Goal: Task Accomplishment & Management: Complete application form

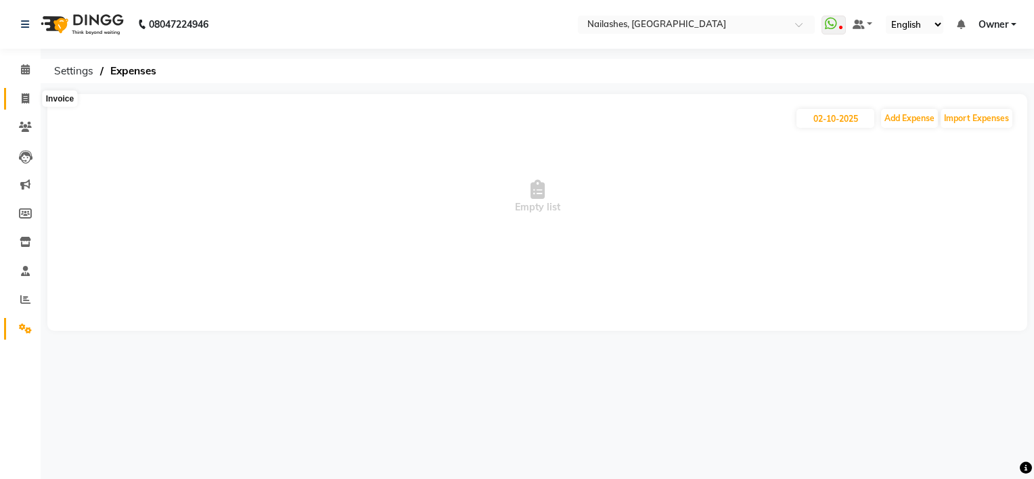
click at [24, 98] on icon at bounding box center [25, 98] width 7 height 10
select select "service"
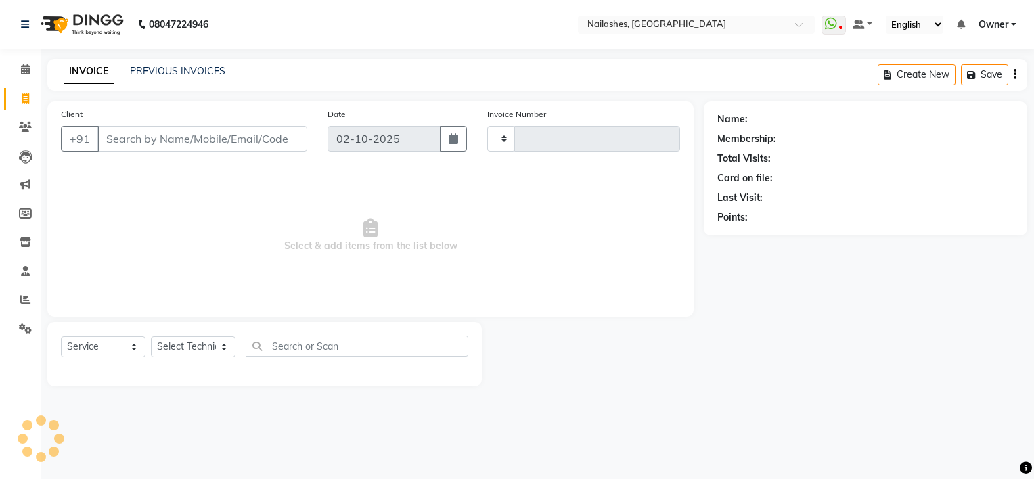
type input "2174"
select select "6579"
click at [212, 139] on input "Client" at bounding box center [202, 139] width 210 height 26
click at [188, 348] on select "Select Technician ARISH [PERSON_NAME] [PERSON_NAME] [PERSON_NAME] [PERSON_NAME]…" at bounding box center [193, 346] width 85 height 21
click at [303, 213] on span "Select & add items from the list below" at bounding box center [370, 235] width 619 height 135
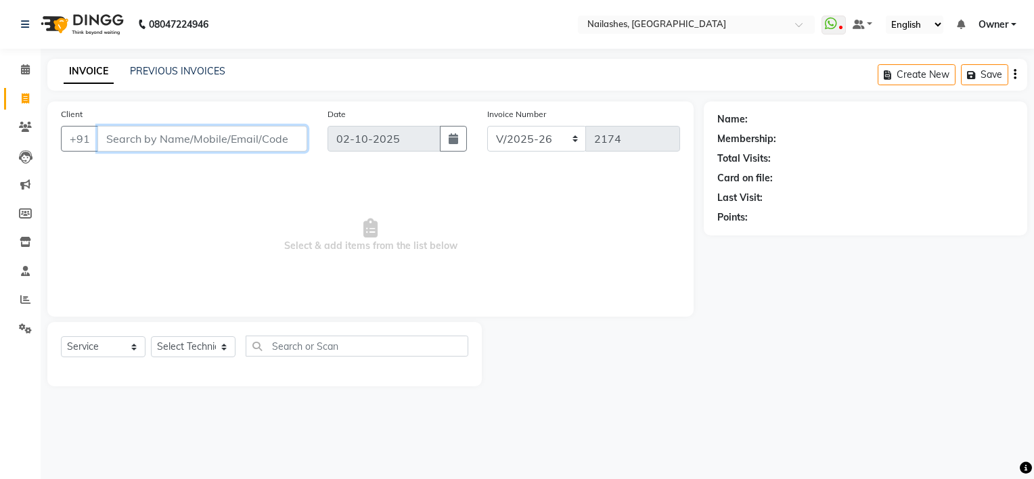
click at [209, 131] on input "Client" at bounding box center [202, 139] width 210 height 26
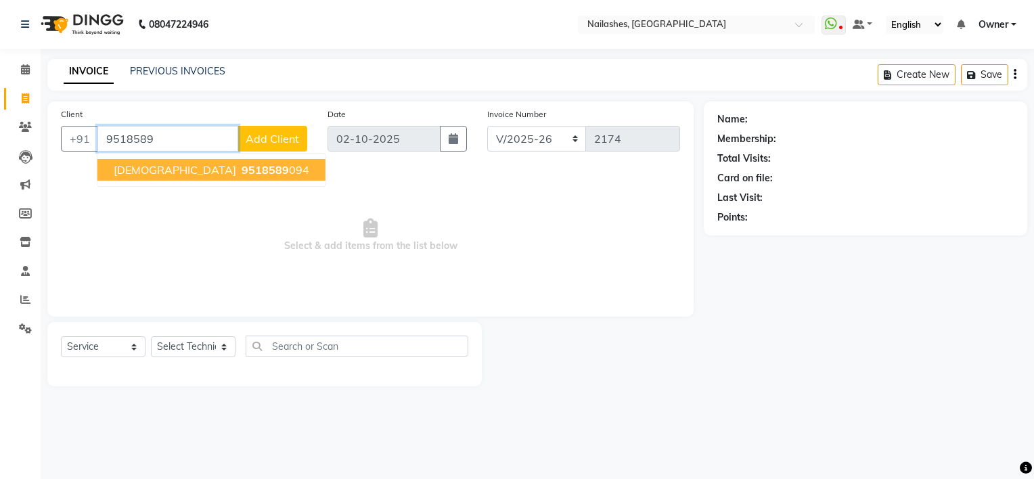
click at [242, 168] on span "9518589" at bounding box center [265, 170] width 47 height 14
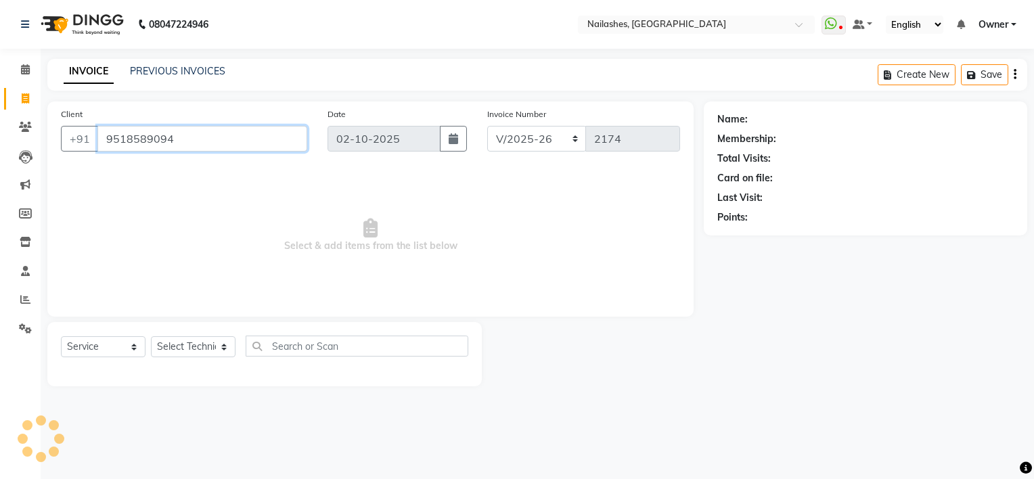
type input "9518589094"
select select "1: Object"
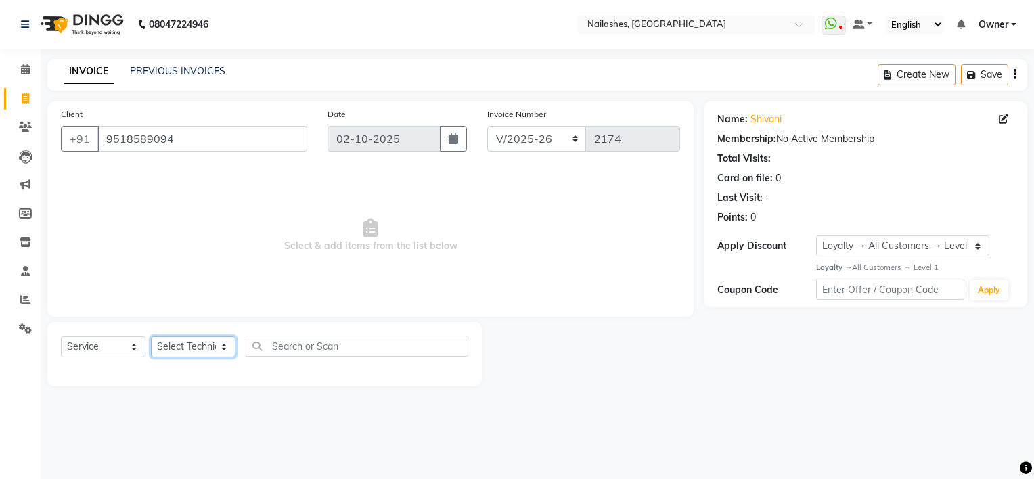
click at [183, 355] on select "Select Technician ARISH [PERSON_NAME] [PERSON_NAME] [PERSON_NAME] [PERSON_NAME]…" at bounding box center [193, 346] width 85 height 21
select select "84916"
click at [151, 337] on select "Select Technician ARISH [PERSON_NAME] [PERSON_NAME] [PERSON_NAME] [PERSON_NAME]…" at bounding box center [193, 346] width 85 height 21
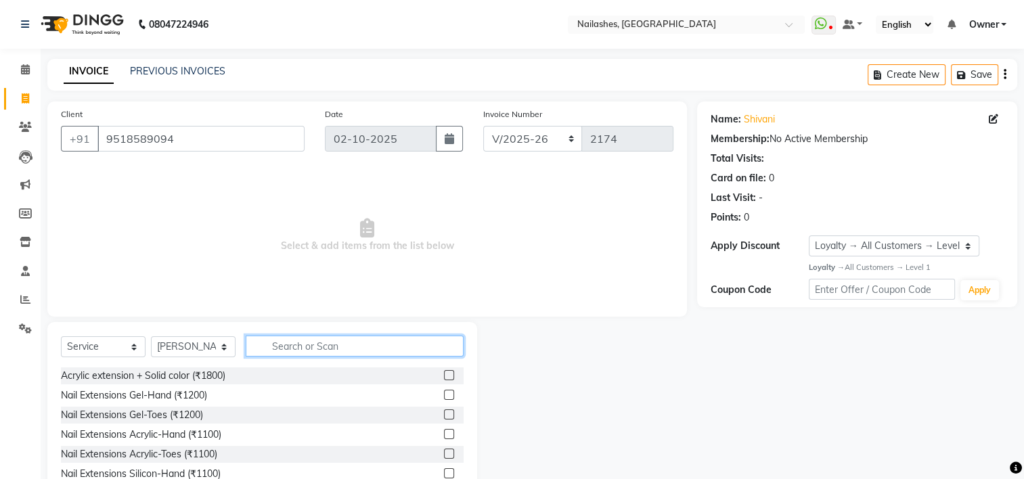
click at [303, 350] on input "text" at bounding box center [355, 346] width 218 height 21
type input "700"
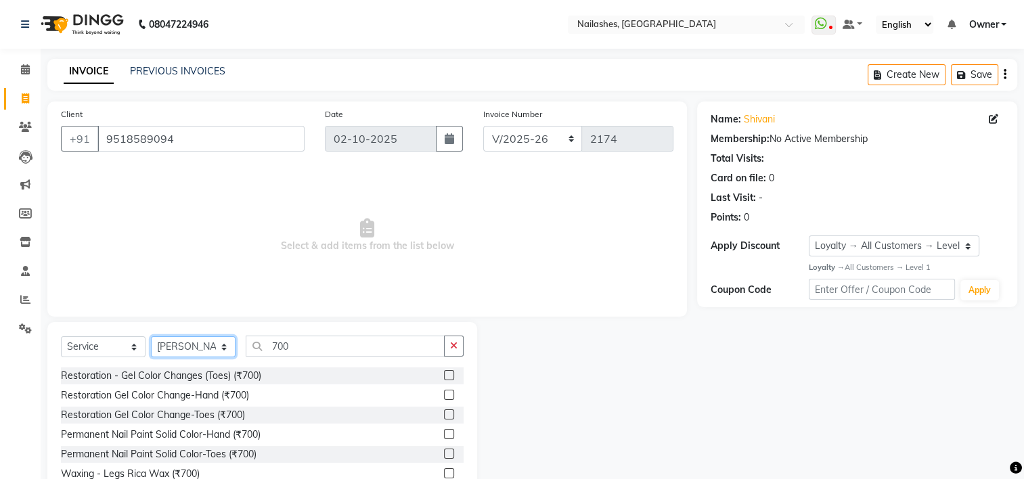
click at [187, 344] on select "Select Technician ARISH [PERSON_NAME] [PERSON_NAME] [PERSON_NAME] [PERSON_NAME]…" at bounding box center [193, 346] width 85 height 21
select select "80708"
click at [151, 337] on select "Select Technician ARISH [PERSON_NAME] [PERSON_NAME] [PERSON_NAME] [PERSON_NAME]…" at bounding box center [193, 346] width 85 height 21
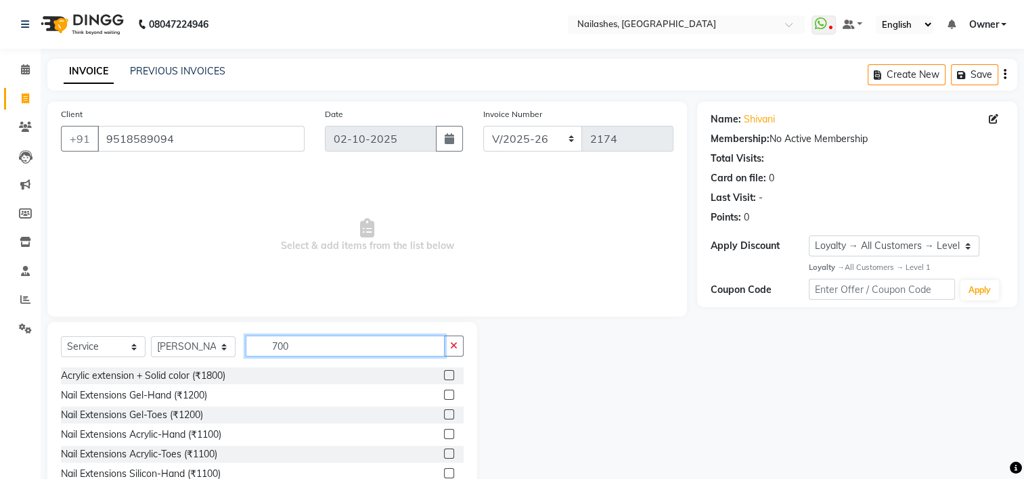
click at [333, 355] on input "700" at bounding box center [345, 346] width 199 height 21
type input "7"
type input "700"
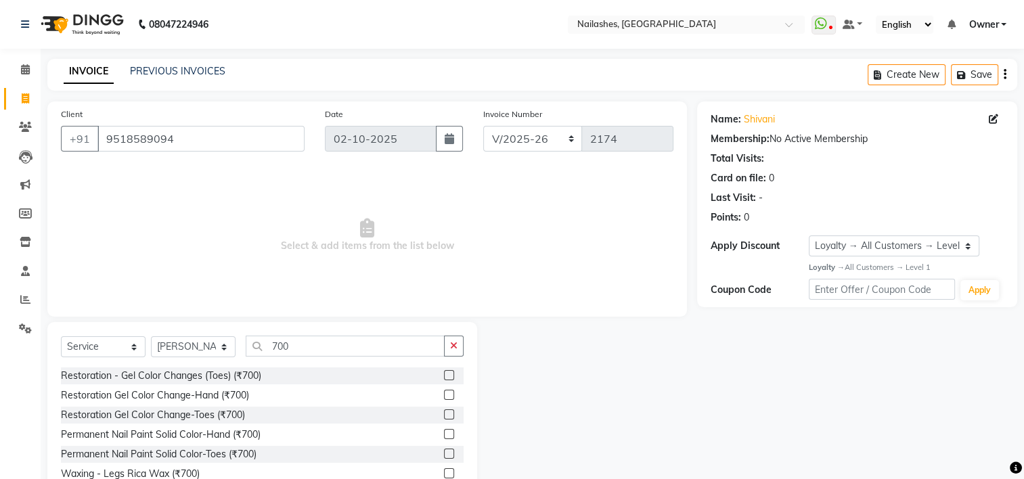
click at [444, 395] on label at bounding box center [449, 395] width 10 height 10
click at [444, 395] on input "checkbox" at bounding box center [448, 395] width 9 height 9
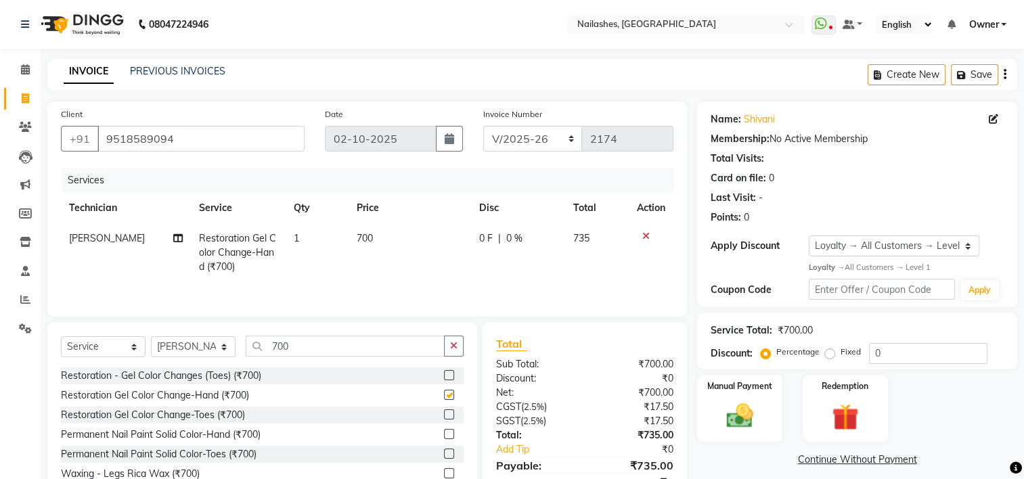
checkbox input "false"
click at [317, 351] on input "700" at bounding box center [345, 346] width 199 height 21
type input "7"
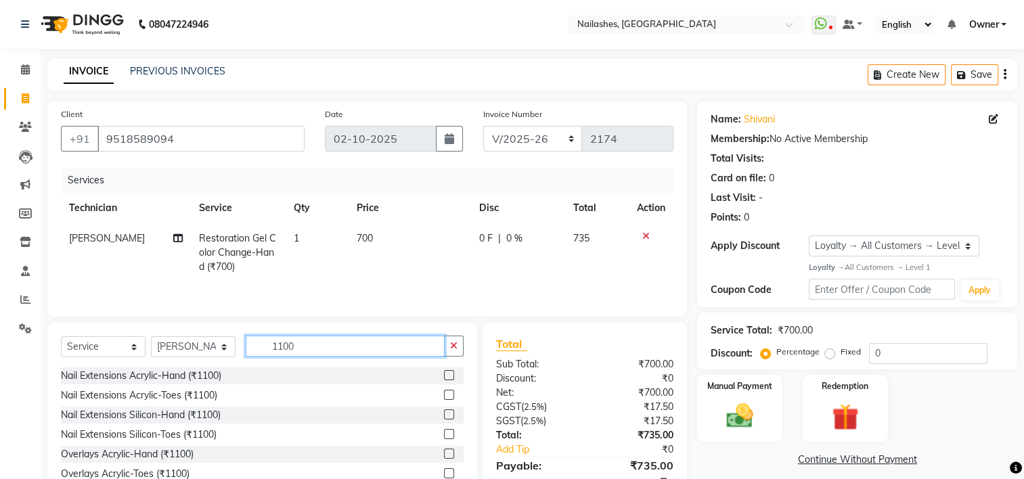
type input "1100"
click at [173, 355] on select "Select Technician ARISH [PERSON_NAME] [PERSON_NAME] [PERSON_NAME] [PERSON_NAME]…" at bounding box center [193, 346] width 85 height 21
select select "68696"
click at [151, 338] on select "Select Technician ARISH [PERSON_NAME] [PERSON_NAME] [PERSON_NAME] [PERSON_NAME]…" at bounding box center [193, 346] width 85 height 21
click at [444, 435] on label at bounding box center [449, 434] width 10 height 10
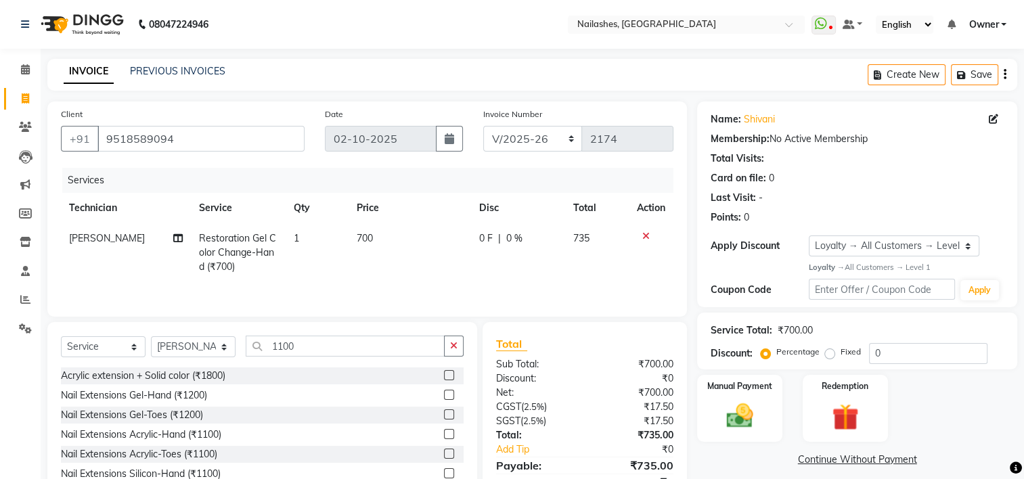
click at [444, 435] on input "checkbox" at bounding box center [448, 435] width 9 height 9
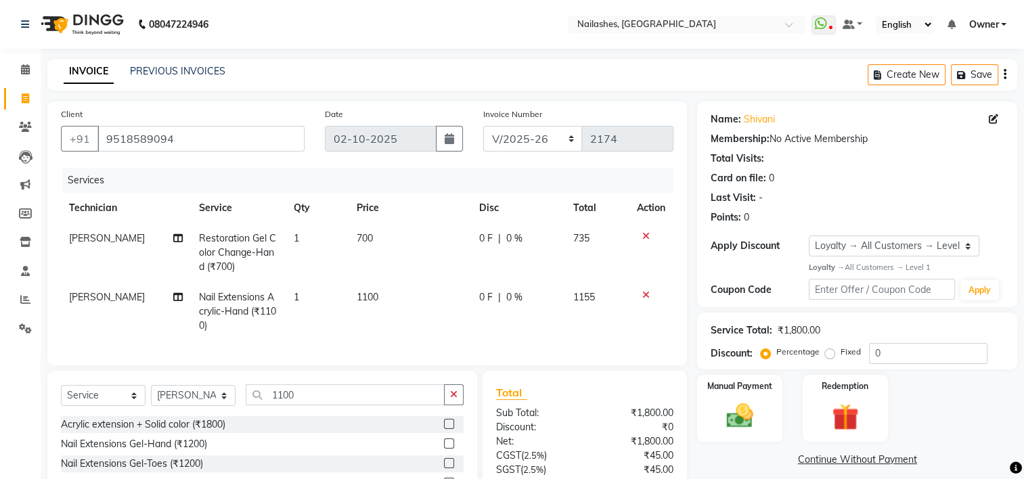
checkbox input "false"
click at [329, 406] on input "1100" at bounding box center [345, 395] width 199 height 21
type input "1"
type input "s"
click at [204, 406] on select "Select Technician ARISH [PERSON_NAME] [PERSON_NAME] [PERSON_NAME] [PERSON_NAME]…" at bounding box center [193, 395] width 85 height 21
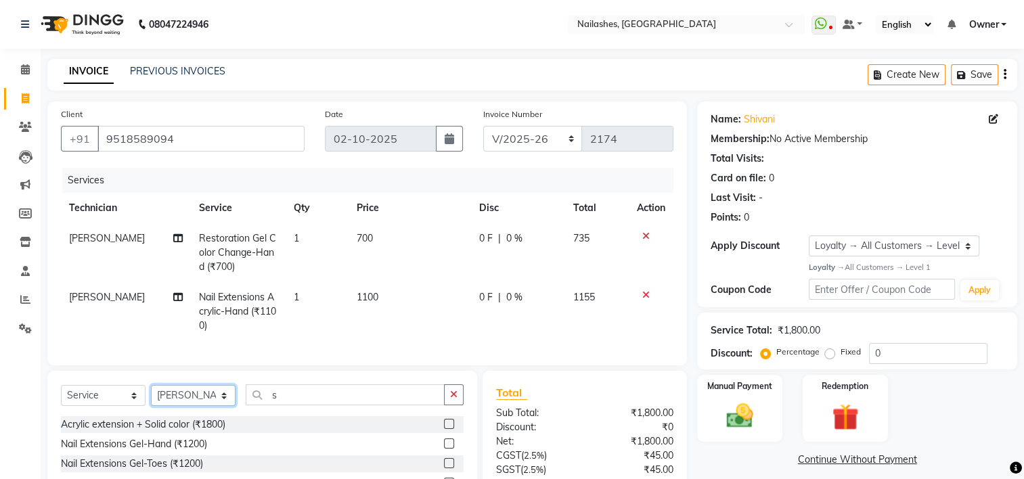
select select "80708"
click at [151, 397] on select "Select Technician ARISH [PERSON_NAME] [PERSON_NAME] [PERSON_NAME] [PERSON_NAME]…" at bounding box center [193, 395] width 85 height 21
click at [284, 406] on input "s" at bounding box center [345, 395] width 199 height 21
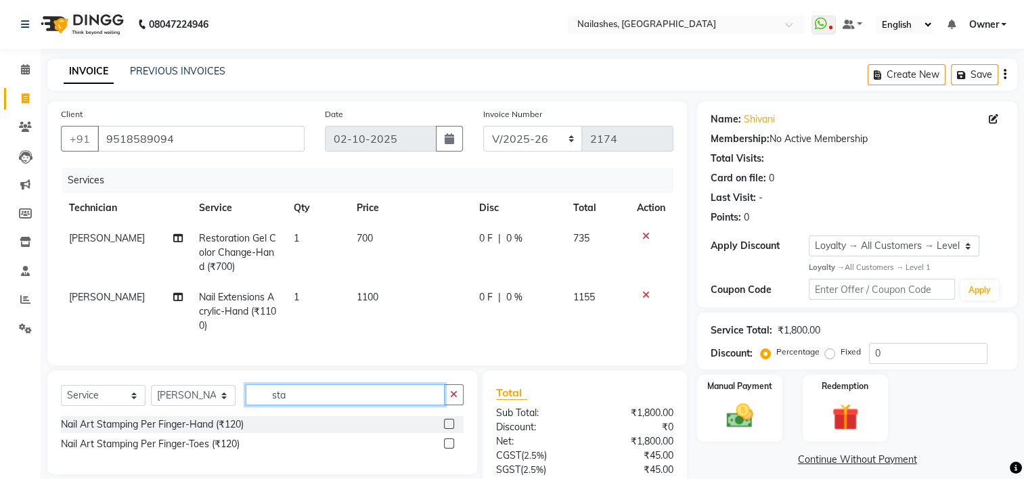
type input "sta"
click at [450, 429] on label at bounding box center [449, 424] width 10 height 10
click at [450, 429] on input "checkbox" at bounding box center [448, 424] width 9 height 9
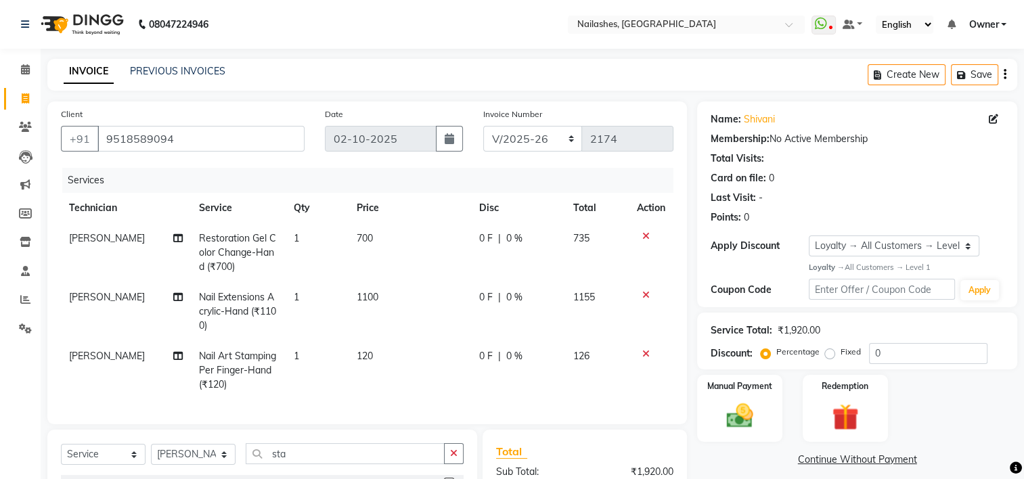
checkbox input "false"
click at [367, 366] on td "120" at bounding box center [410, 370] width 123 height 59
select select "80708"
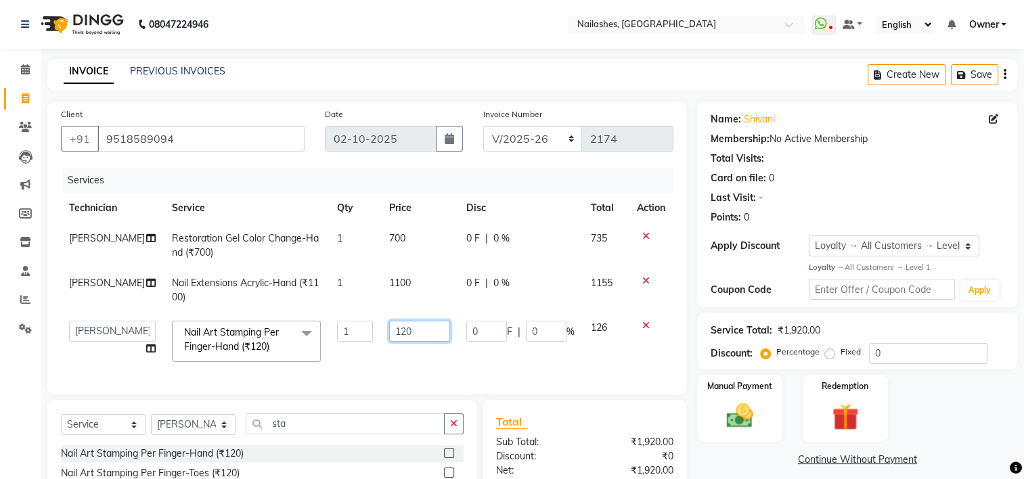
click at [393, 339] on input "120" at bounding box center [419, 331] width 60 height 21
type input "150"
click at [397, 357] on td "150" at bounding box center [419, 342] width 77 height 58
select select "80708"
click at [336, 343] on td "1" at bounding box center [355, 342] width 52 height 58
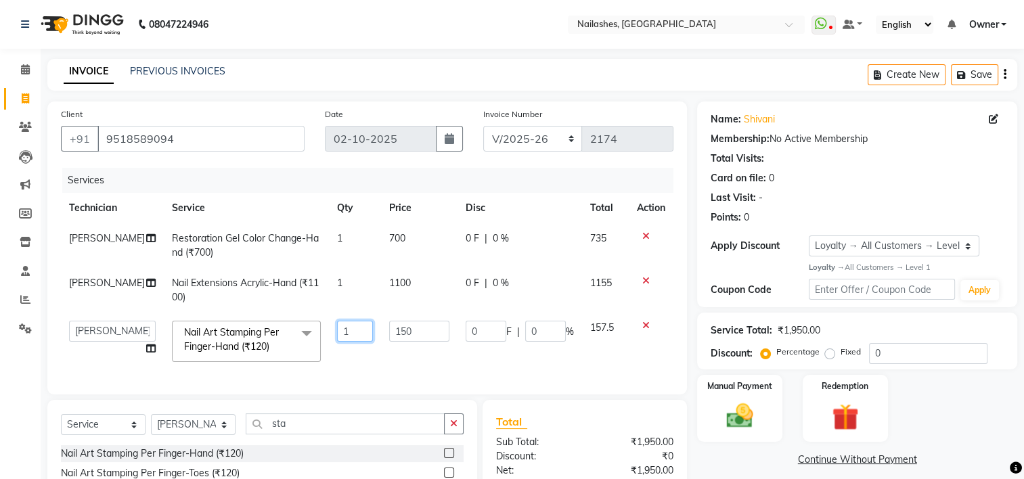
click at [342, 336] on input "1" at bounding box center [355, 331] width 36 height 21
type input "2"
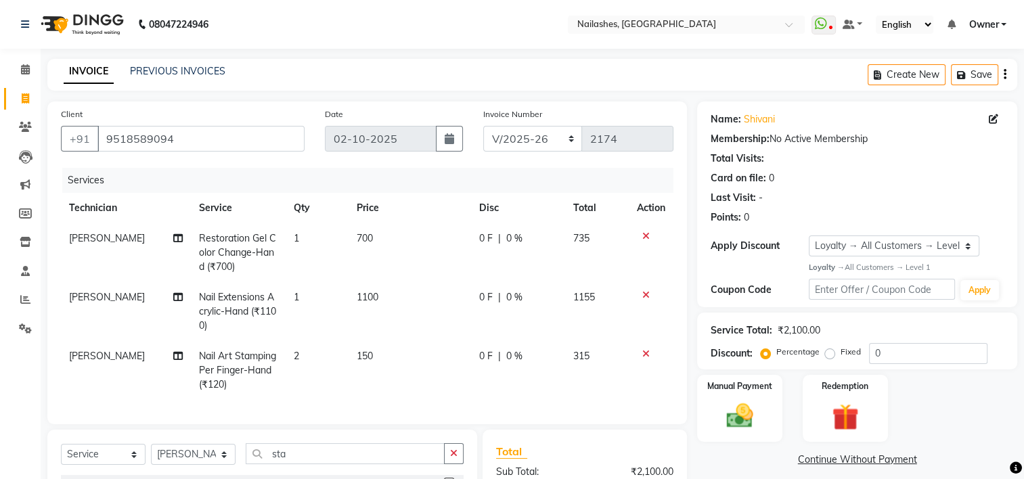
click at [352, 347] on tr "[PERSON_NAME] Art Stamping Per Finger-Hand (₹120) 2 150 0 F | 0 % 315" at bounding box center [367, 370] width 613 height 59
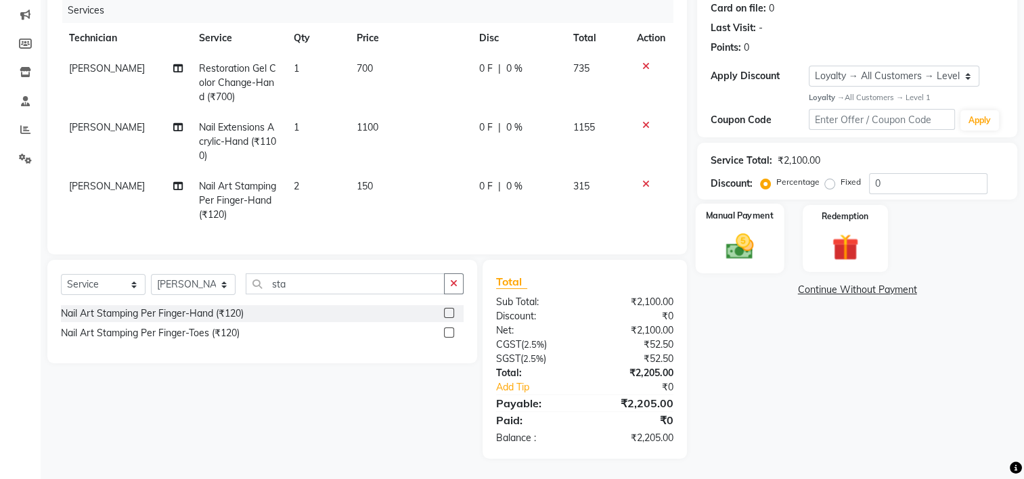
click at [737, 243] on img at bounding box center [740, 246] width 45 height 32
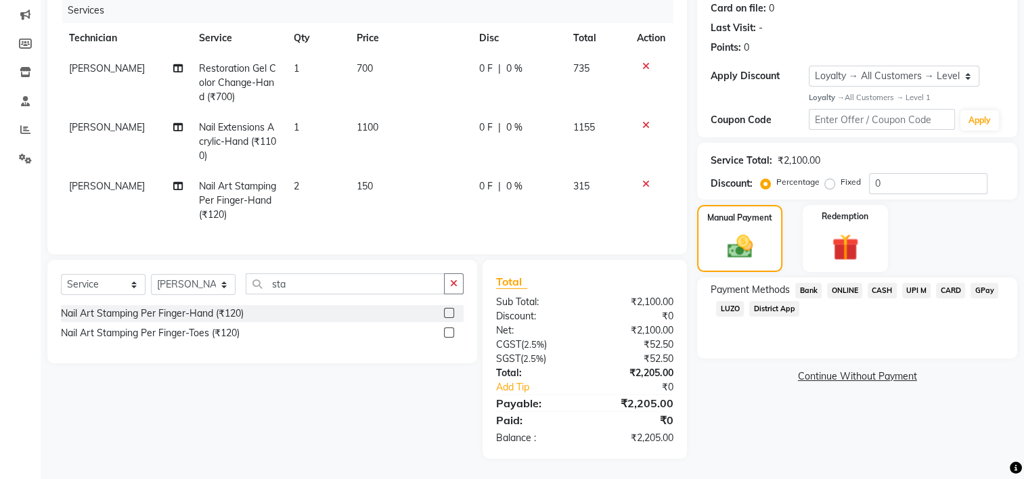
click at [921, 283] on span "UPI M" at bounding box center [916, 291] width 29 height 16
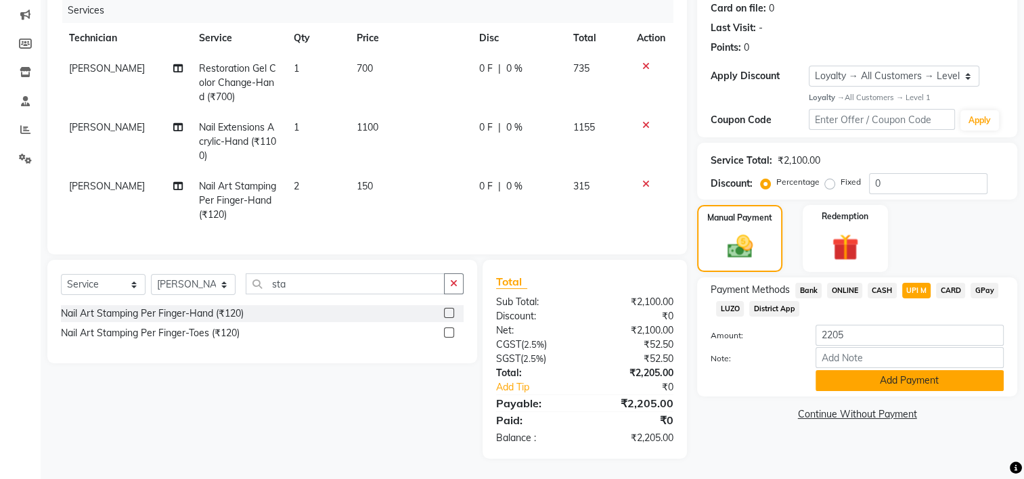
click at [875, 372] on button "Add Payment" at bounding box center [910, 380] width 188 height 21
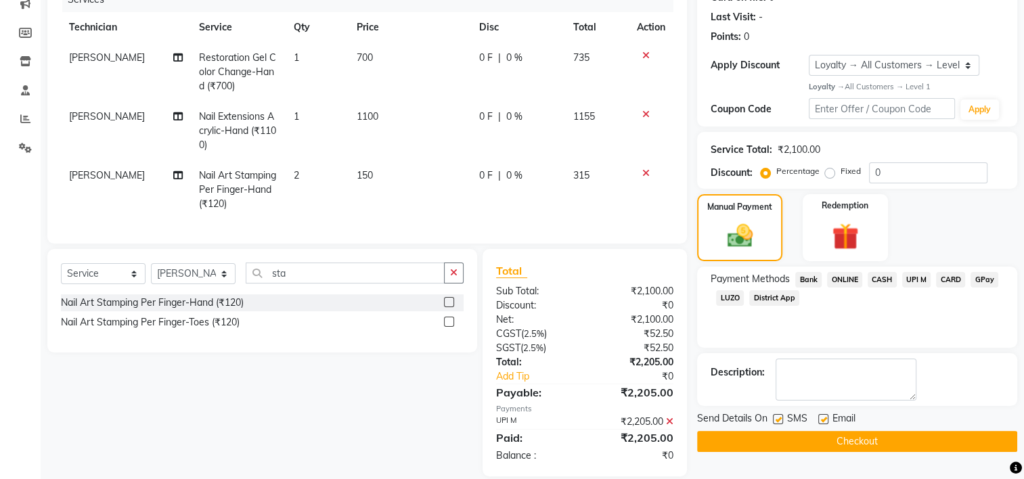
scroll to position [276, 0]
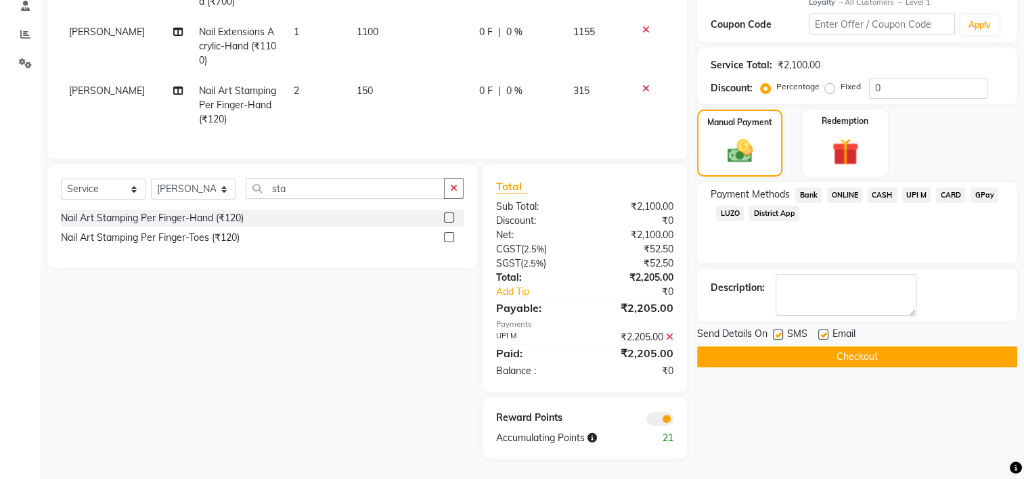
click at [811, 349] on button "Checkout" at bounding box center [857, 357] width 320 height 21
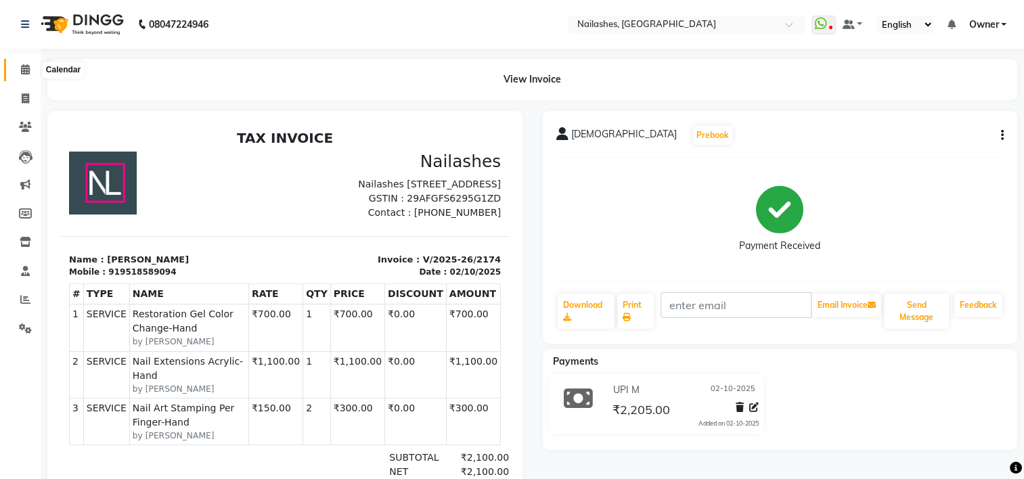
click at [26, 71] on icon at bounding box center [25, 69] width 9 height 10
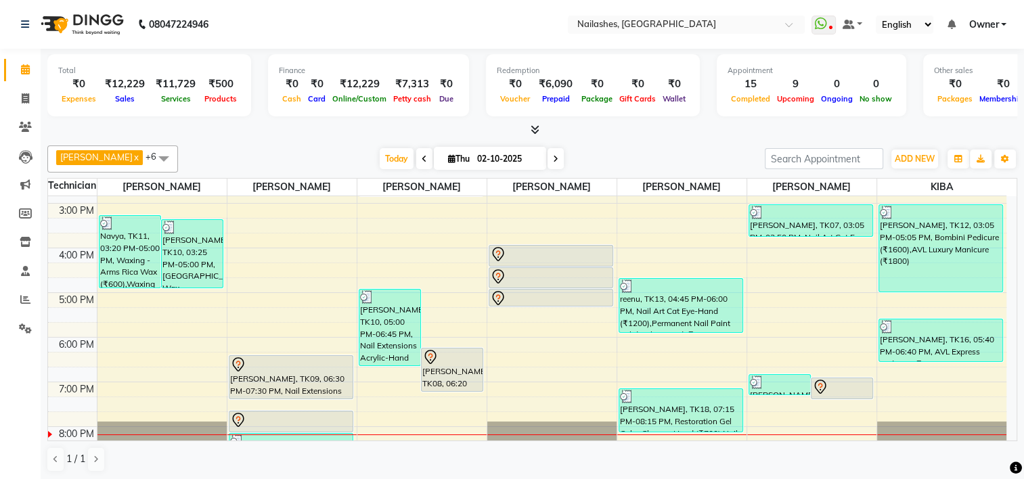
scroll to position [330, 0]
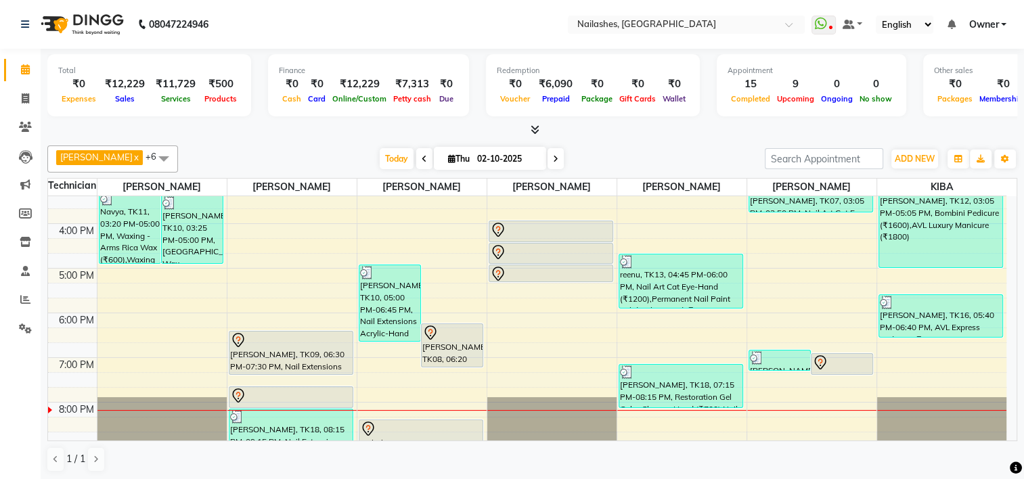
click at [270, 257] on div "8:00 AM 9:00 AM 10:00 AM 11:00 AM 12:00 PM 1:00 PM 2:00 PM 3:00 PM 4:00 PM 5:00…" at bounding box center [527, 157] width 959 height 580
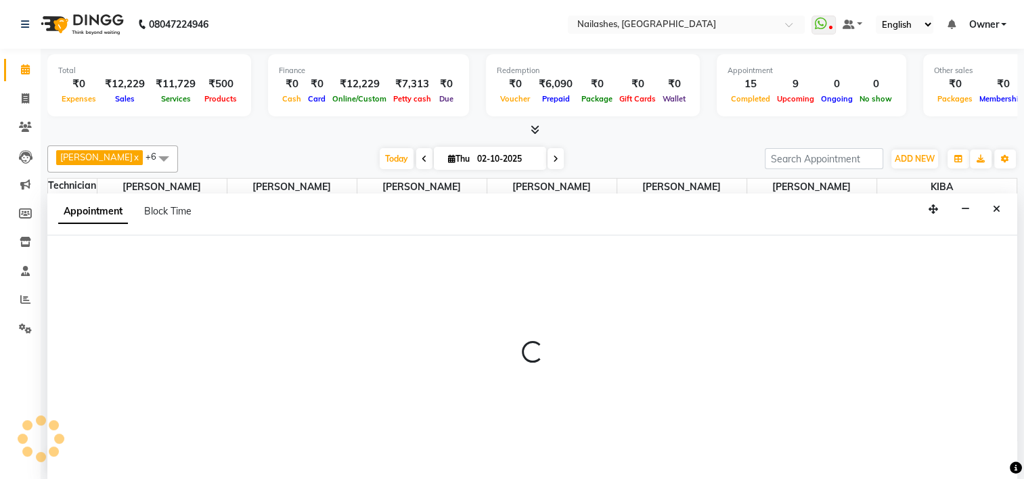
scroll to position [0, 0]
select select "68696"
select select "1005"
select select "tentative"
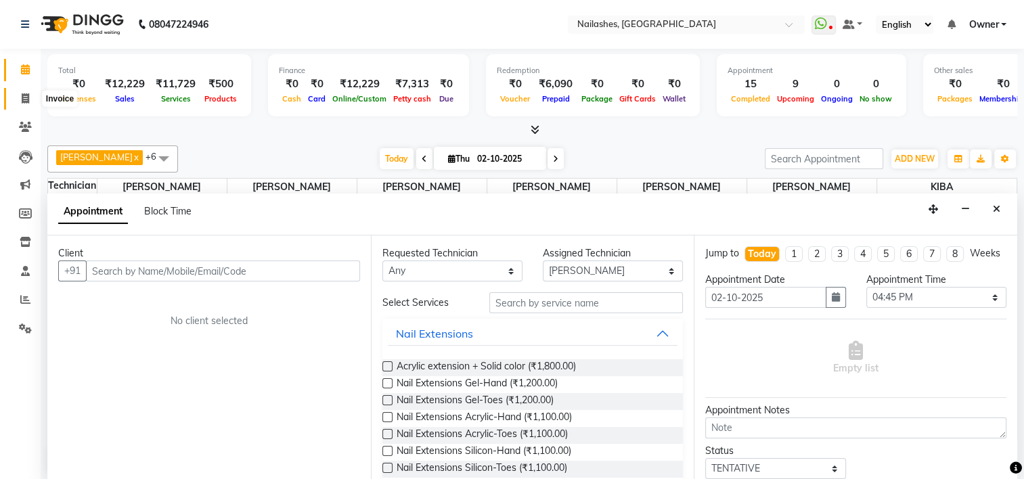
click at [22, 100] on icon at bounding box center [25, 98] width 7 height 10
select select "service"
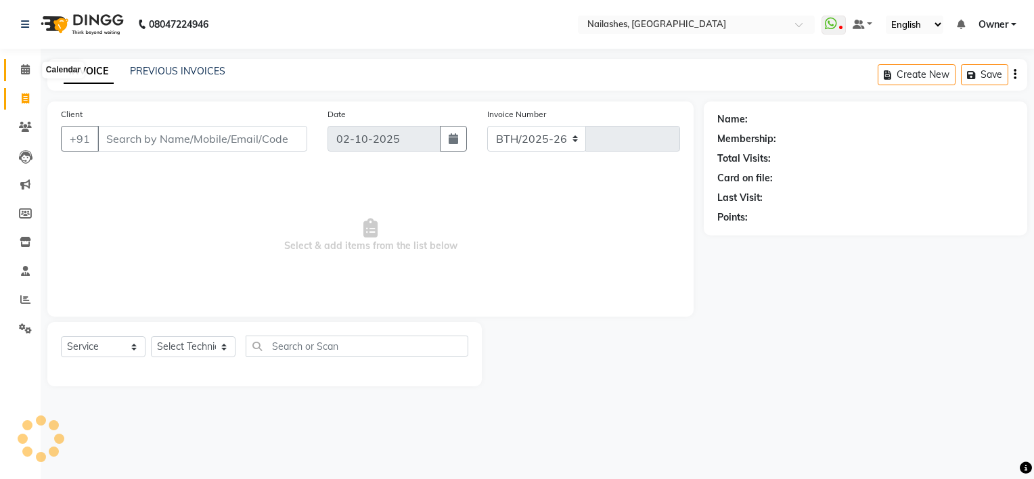
select select "6579"
type input "2175"
click at [22, 74] on icon at bounding box center [25, 69] width 9 height 10
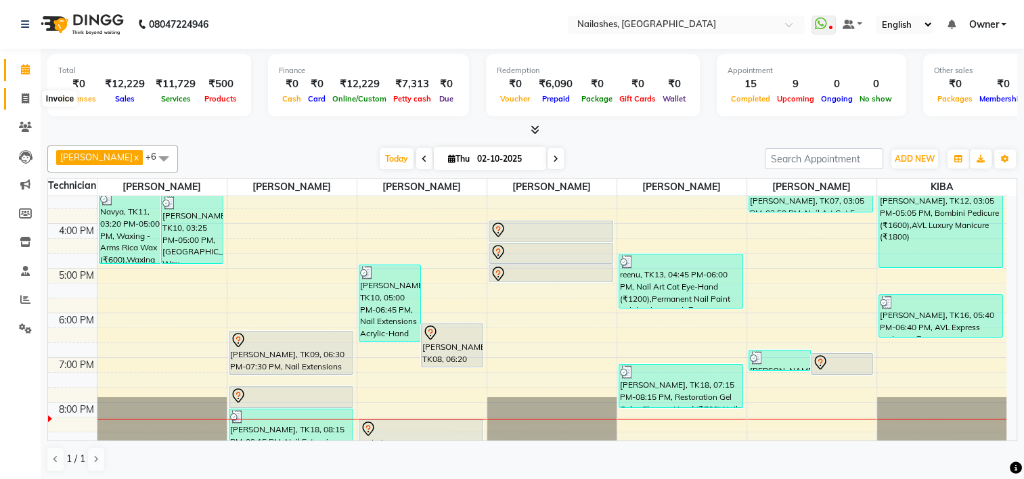
click at [23, 99] on icon at bounding box center [25, 98] width 7 height 10
select select "service"
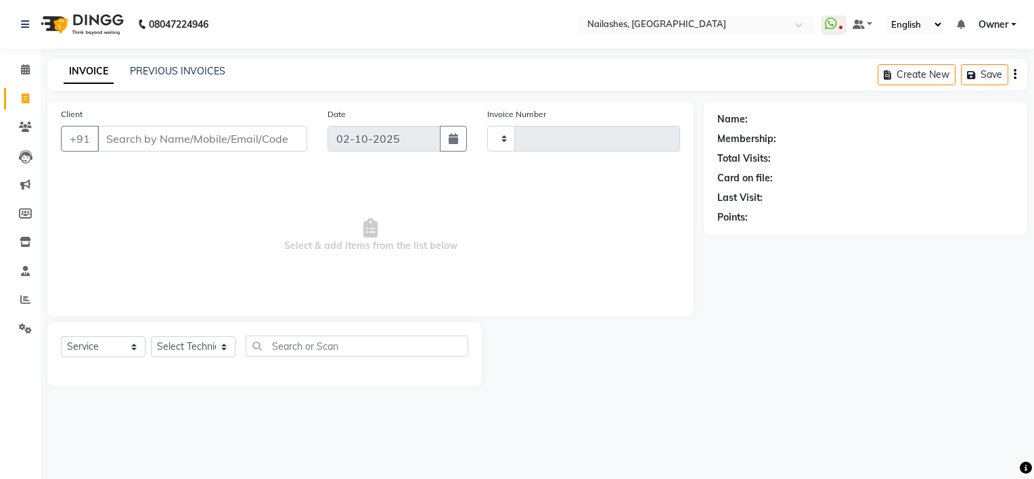
click at [127, 138] on input "Client" at bounding box center [202, 139] width 210 height 26
type input "9606848868"
click at [284, 136] on span "Add Client" at bounding box center [272, 139] width 53 height 14
select select
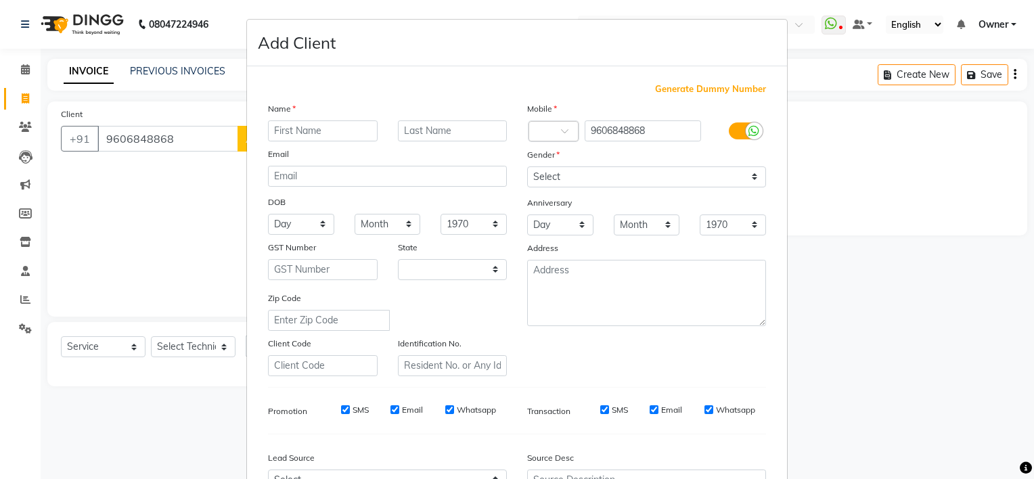
click at [284, 136] on input "text" at bounding box center [323, 131] width 110 height 21
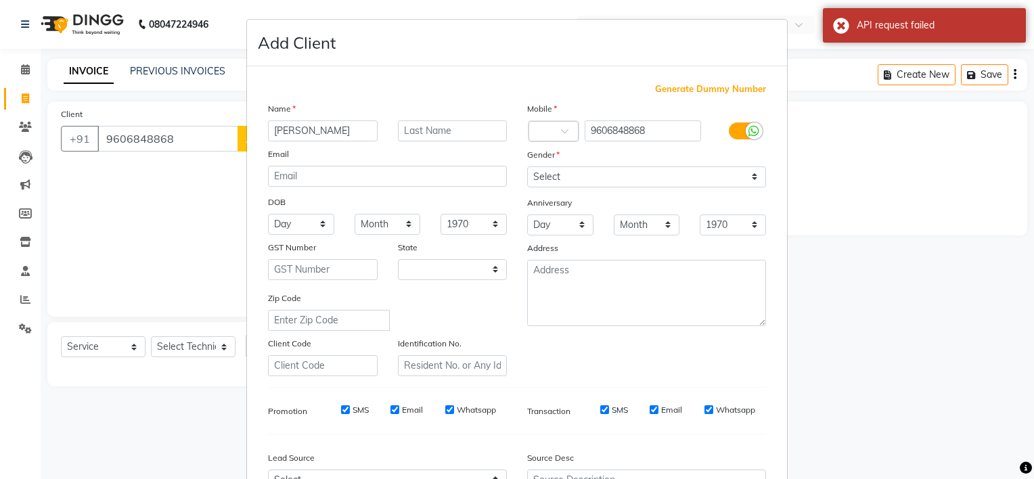
type input "[PERSON_NAME]"
click at [536, 181] on select "Select [DEMOGRAPHIC_DATA] [DEMOGRAPHIC_DATA] Other Prefer Not To Say" at bounding box center [646, 177] width 239 height 21
select select "[DEMOGRAPHIC_DATA]"
click at [527, 167] on select "Select [DEMOGRAPHIC_DATA] [DEMOGRAPHIC_DATA] Other Prefer Not To Say" at bounding box center [646, 177] width 239 height 21
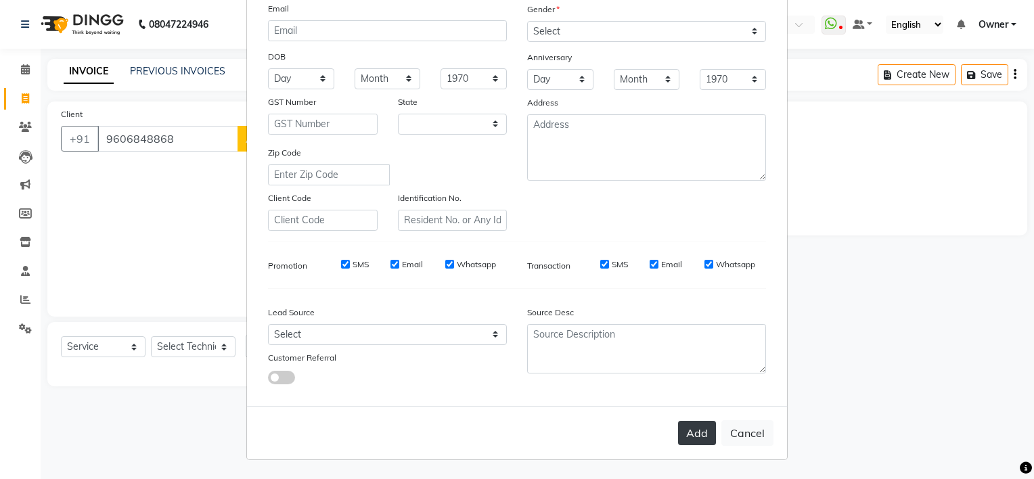
click at [695, 428] on button "Add" at bounding box center [697, 433] width 38 height 24
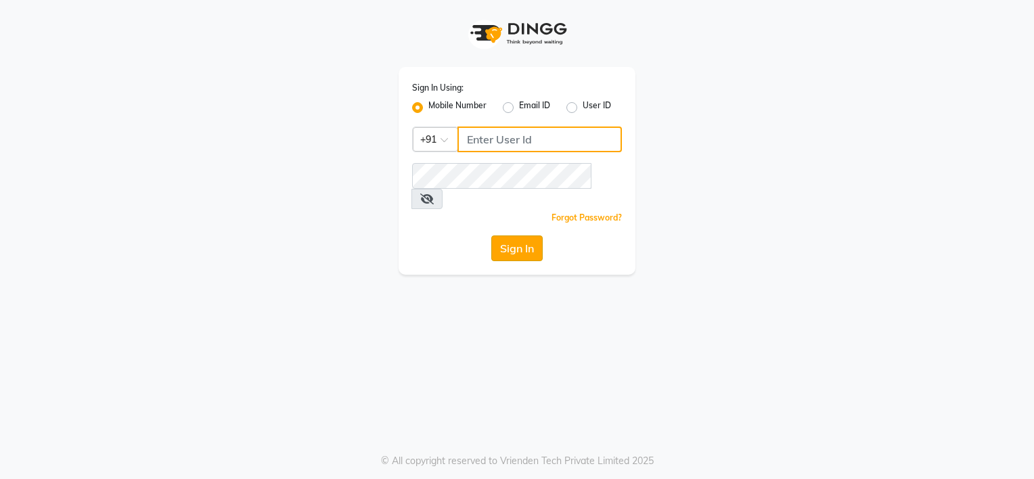
type input "8792012449"
click at [520, 236] on button "Sign In" at bounding box center [517, 249] width 51 height 26
